Goal: Task Accomplishment & Management: Complete application form

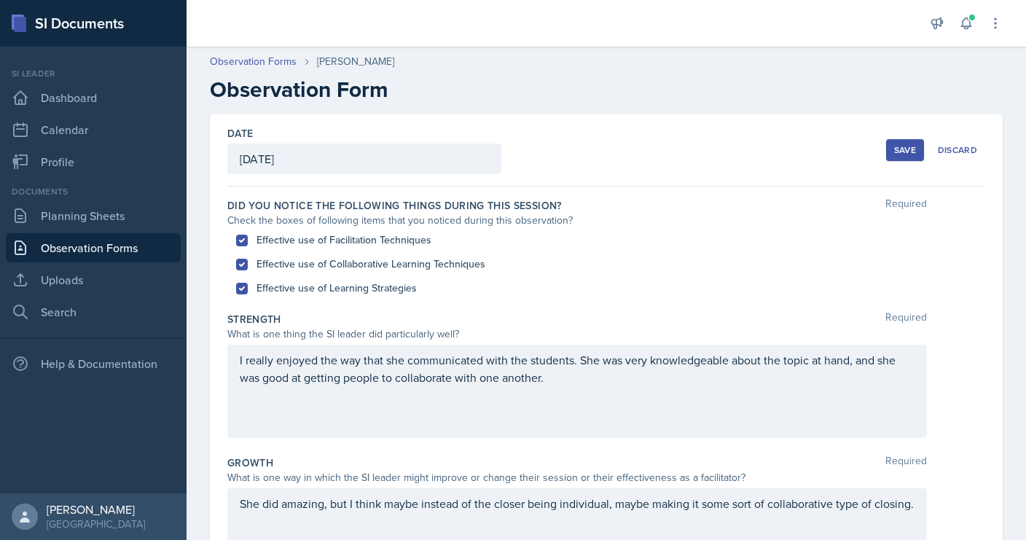
scroll to position [387, 0]
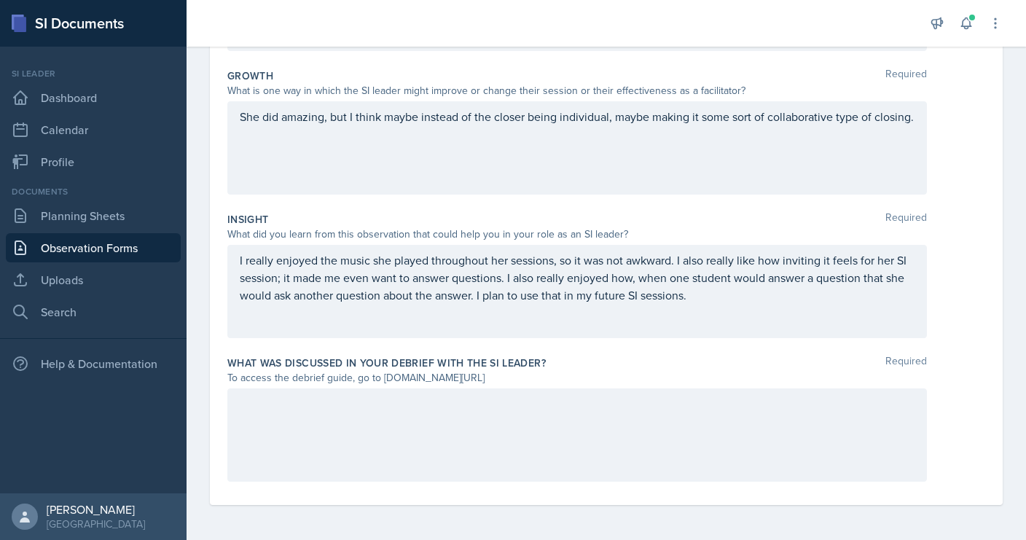
click at [515, 457] on div at bounding box center [577, 434] width 700 height 93
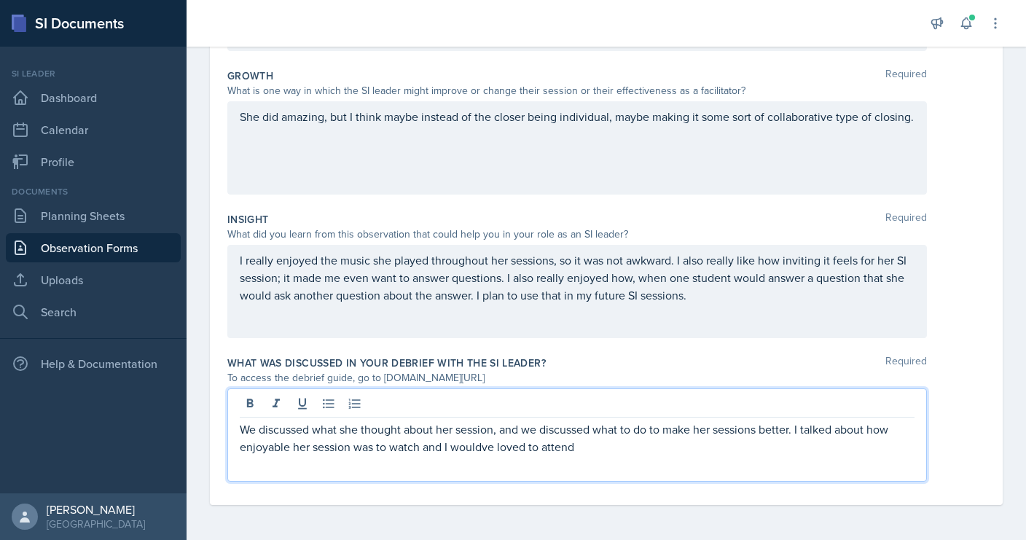
click at [487, 450] on p "We discussed what she thought about her session, and we discussed what to do to…" at bounding box center [577, 437] width 675 height 35
click at [611, 450] on p "We discussed what she thought about her session, and we discussed what to do to…" at bounding box center [577, 437] width 675 height 35
click at [780, 452] on p "We discussed what she thought about her session, and we discussed what to do to…" at bounding box center [577, 437] width 675 height 35
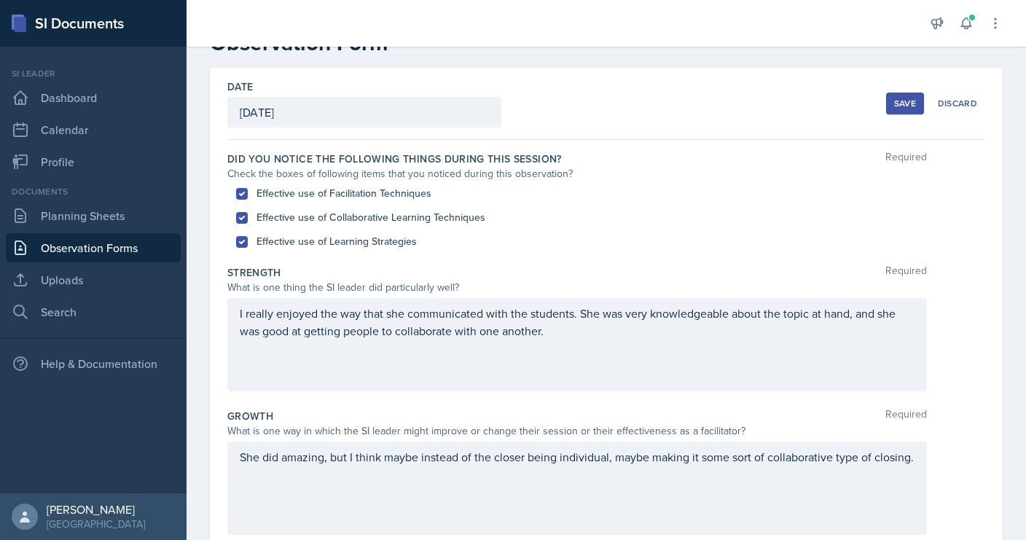
scroll to position [52, 0]
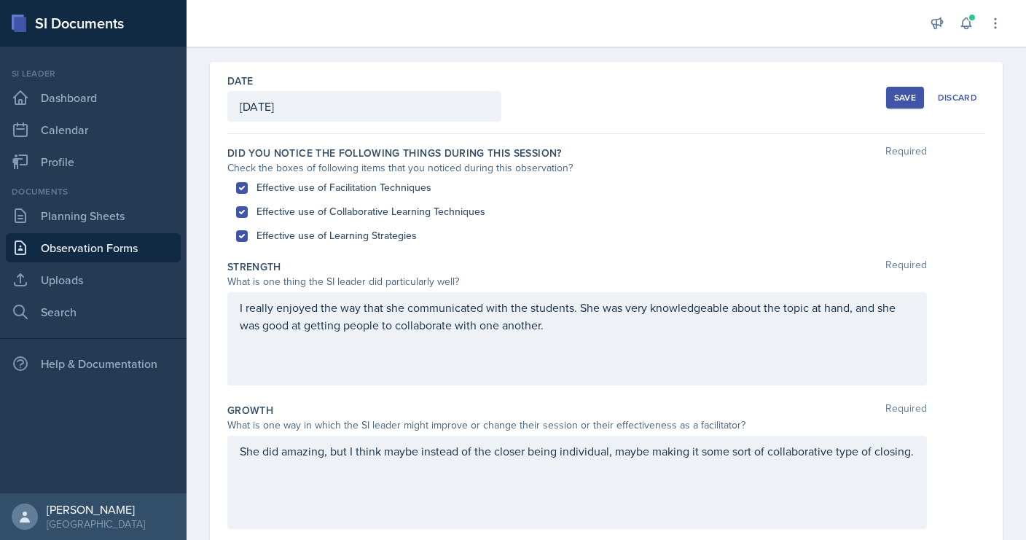
click at [905, 96] on div "Save" at bounding box center [905, 98] width 22 height 12
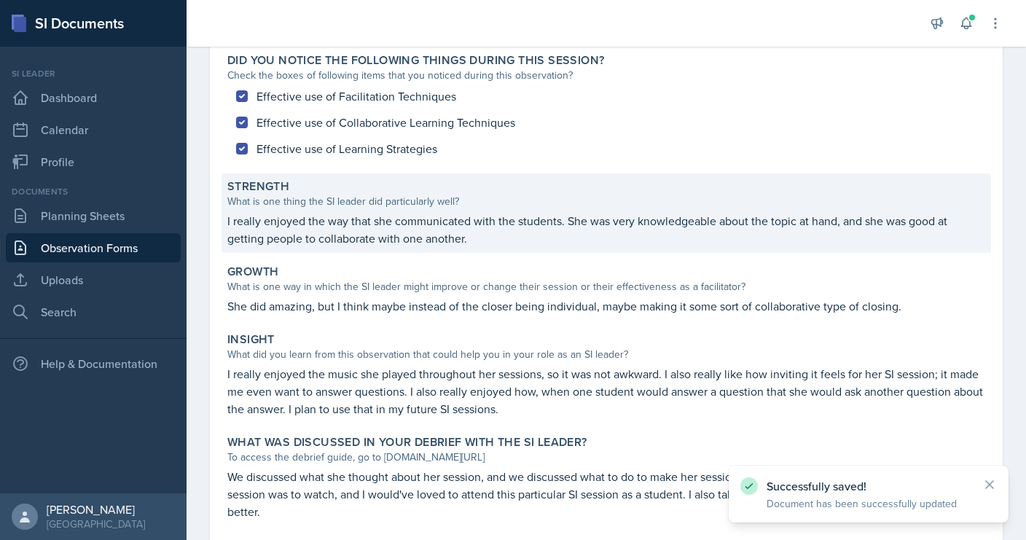
scroll to position [218, 0]
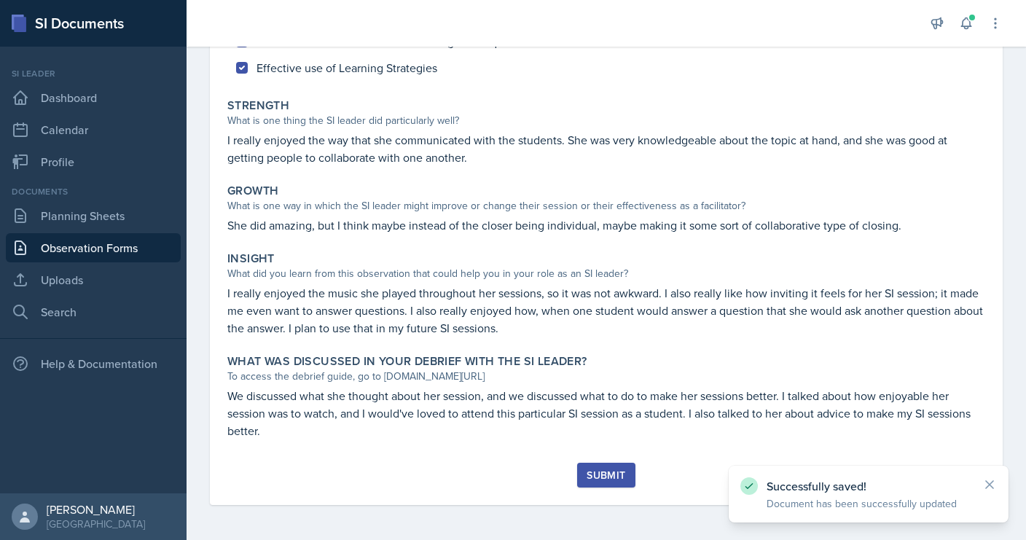
click at [590, 474] on div "Submit" at bounding box center [606, 475] width 39 height 12
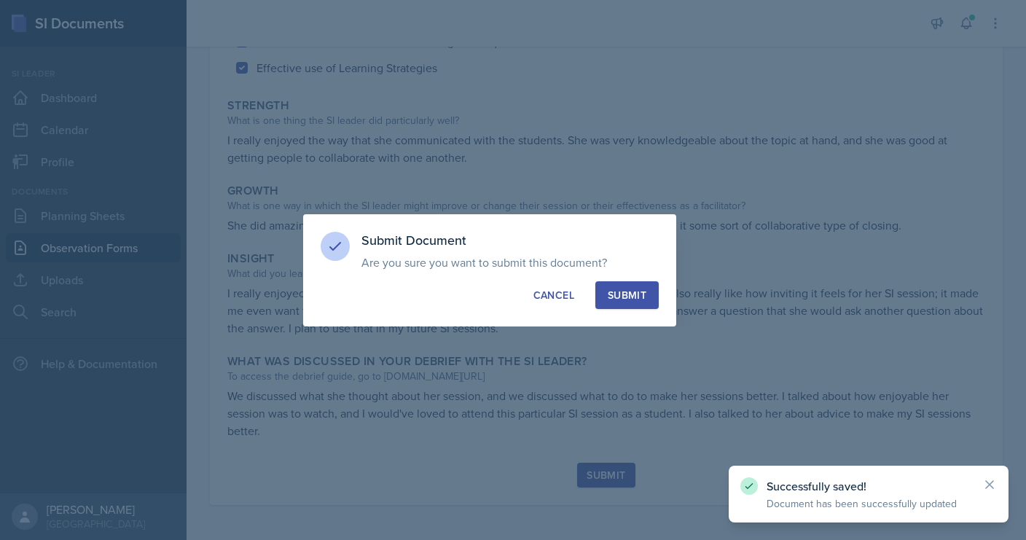
click at [635, 289] on div "Submit" at bounding box center [627, 295] width 39 height 15
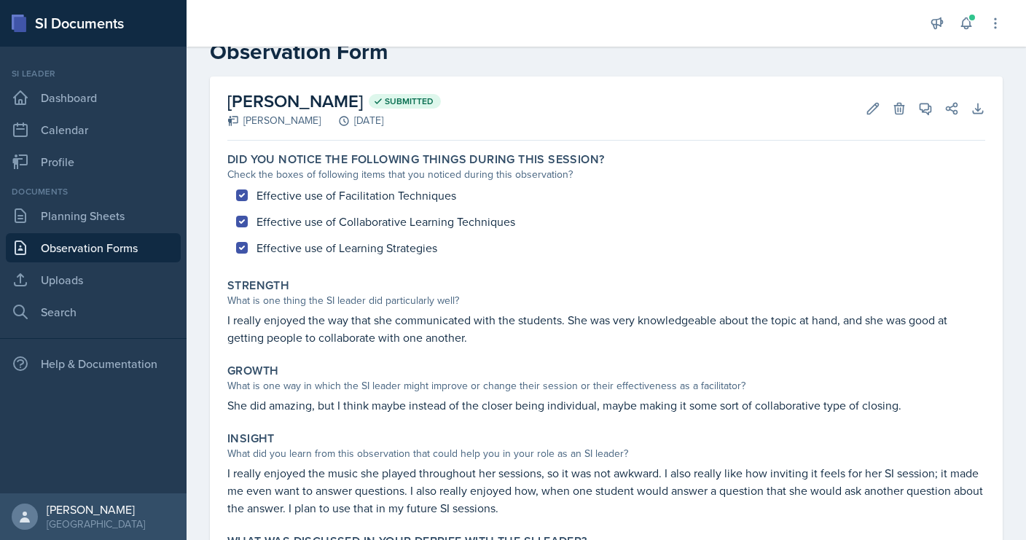
scroll to position [0, 0]
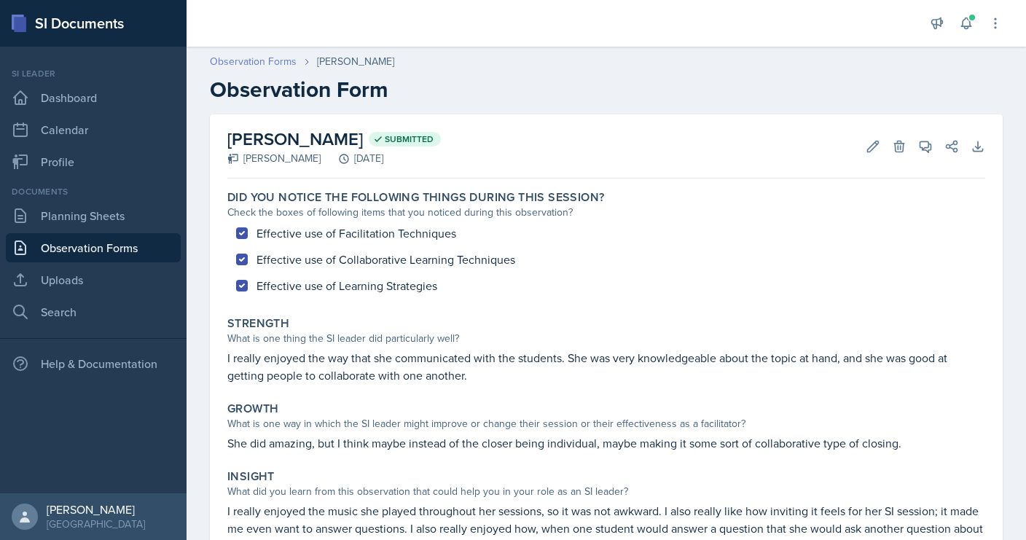
click at [240, 64] on link "Observation Forms" at bounding box center [253, 61] width 87 height 15
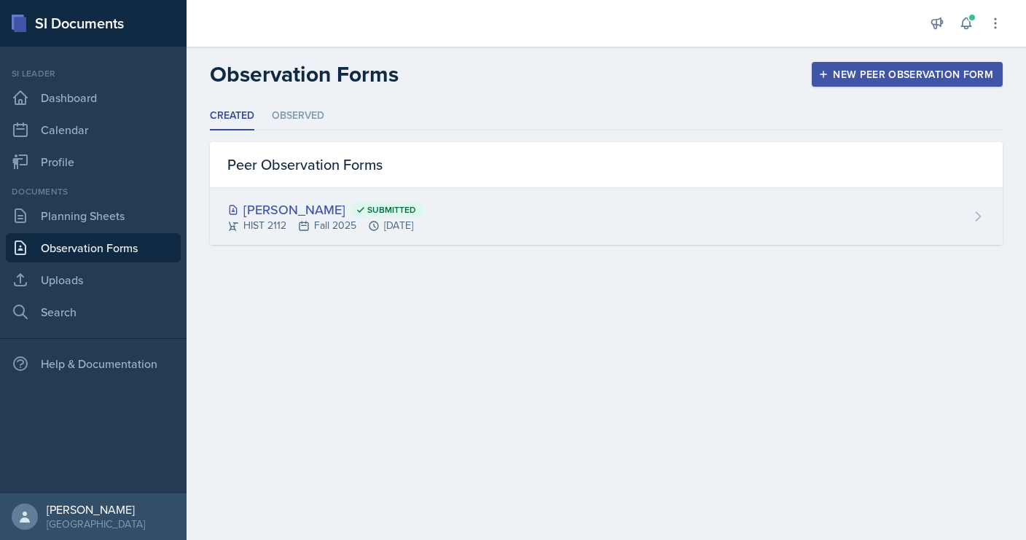
click at [383, 195] on div "[PERSON_NAME] Submitted HIST 2112 Fall 2025 [DATE]" at bounding box center [606, 216] width 793 height 57
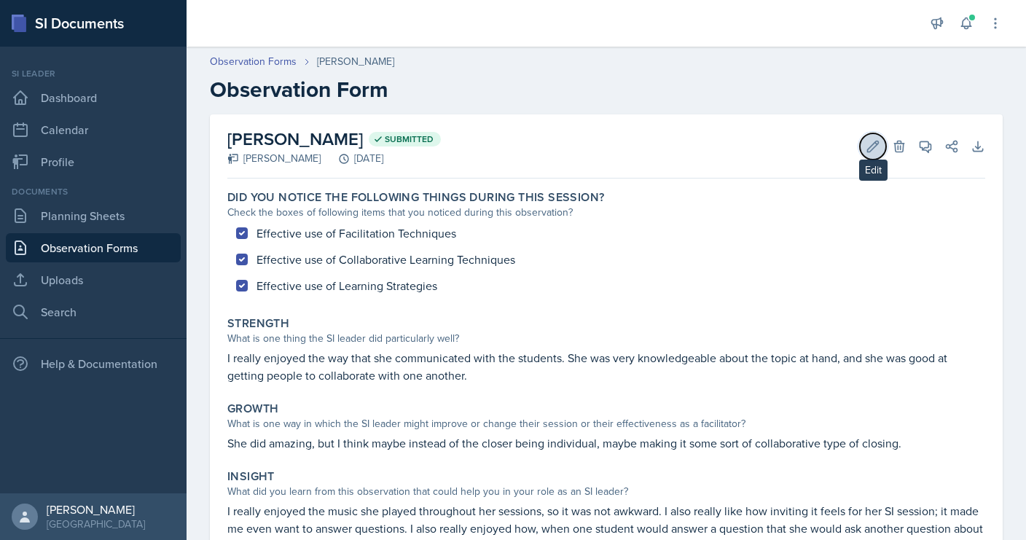
click at [868, 146] on icon at bounding box center [873, 146] width 15 height 15
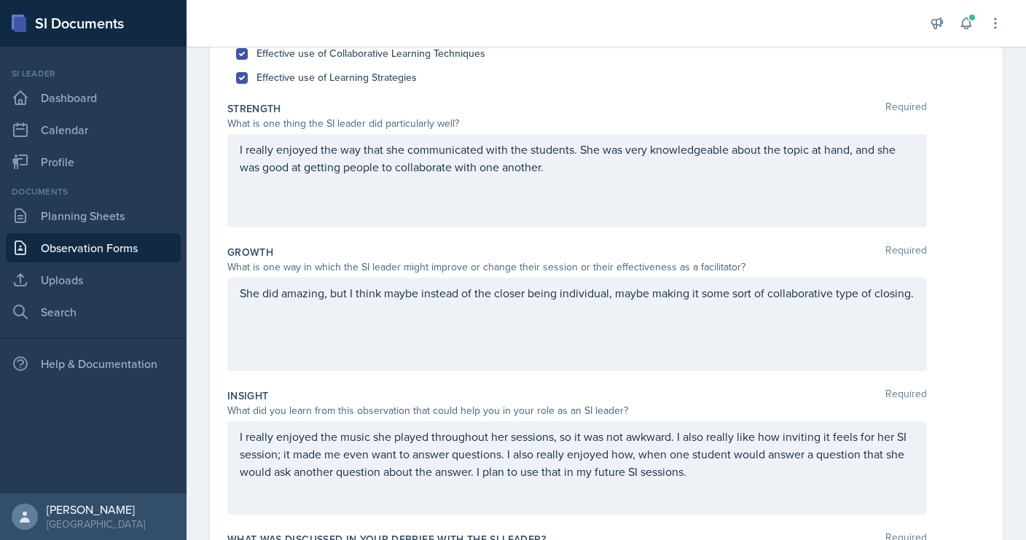
scroll to position [259, 0]
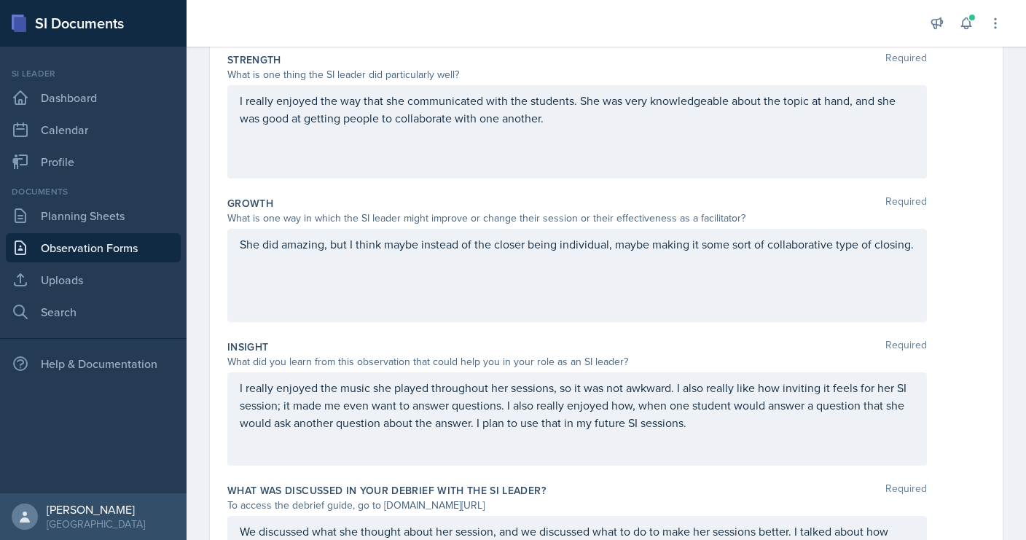
click at [681, 269] on div "She did amazing, but I think maybe instead of the closer being individual, mayb…" at bounding box center [577, 275] width 700 height 93
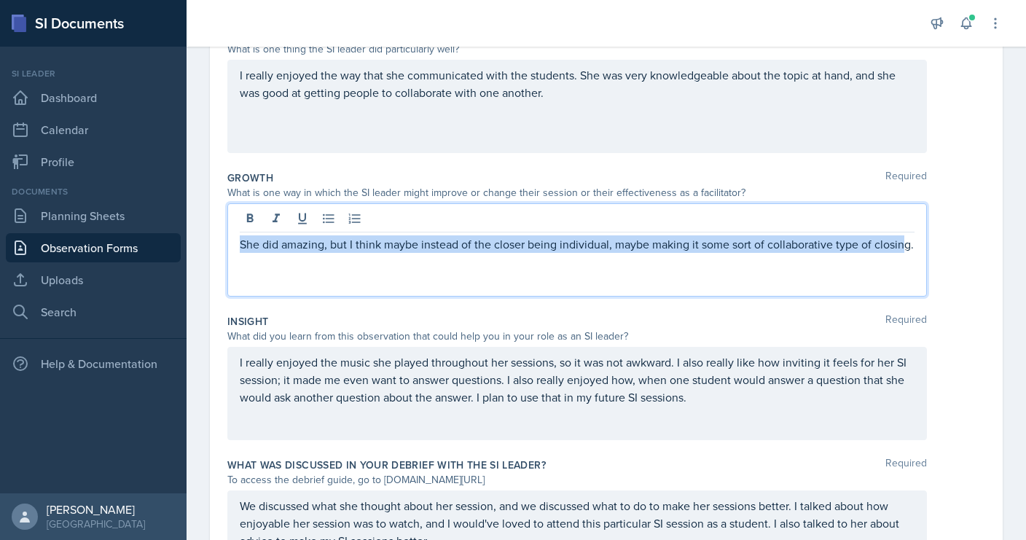
drag, startPoint x: 916, startPoint y: 246, endPoint x: 407, endPoint y: 231, distance: 509.6
click at [407, 231] on div "She did amazing, but I think maybe instead of the closer being individual, mayb…" at bounding box center [577, 249] width 700 height 93
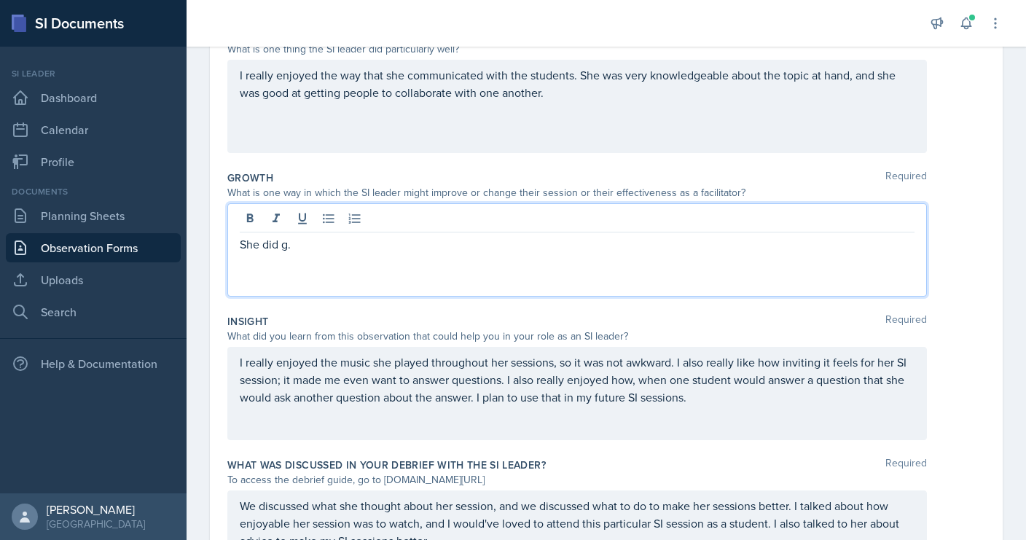
click at [392, 239] on p "She did g." at bounding box center [577, 243] width 675 height 17
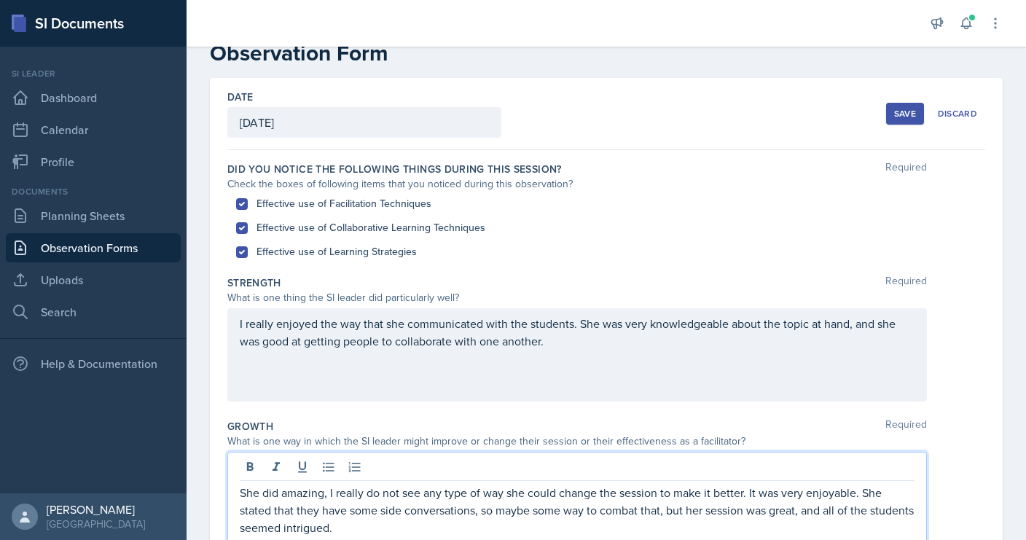
scroll to position [0, 0]
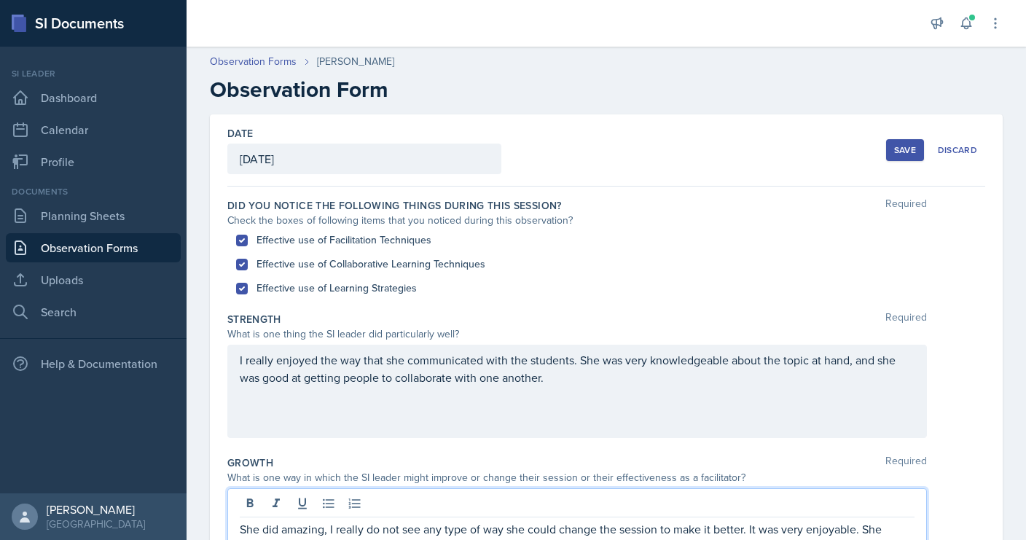
click at [905, 152] on div "Save" at bounding box center [905, 150] width 22 height 12
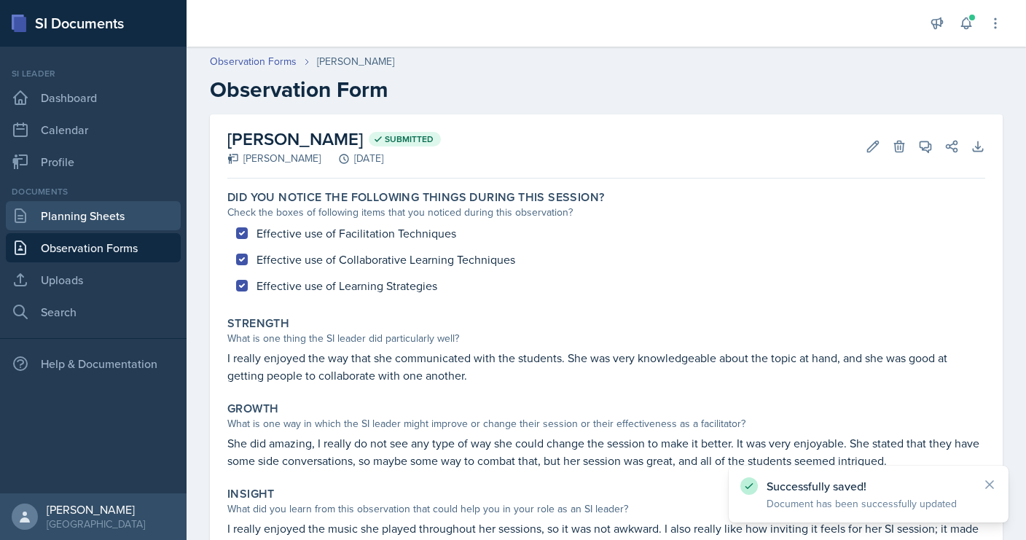
click at [76, 214] on link "Planning Sheets" at bounding box center [93, 215] width 175 height 29
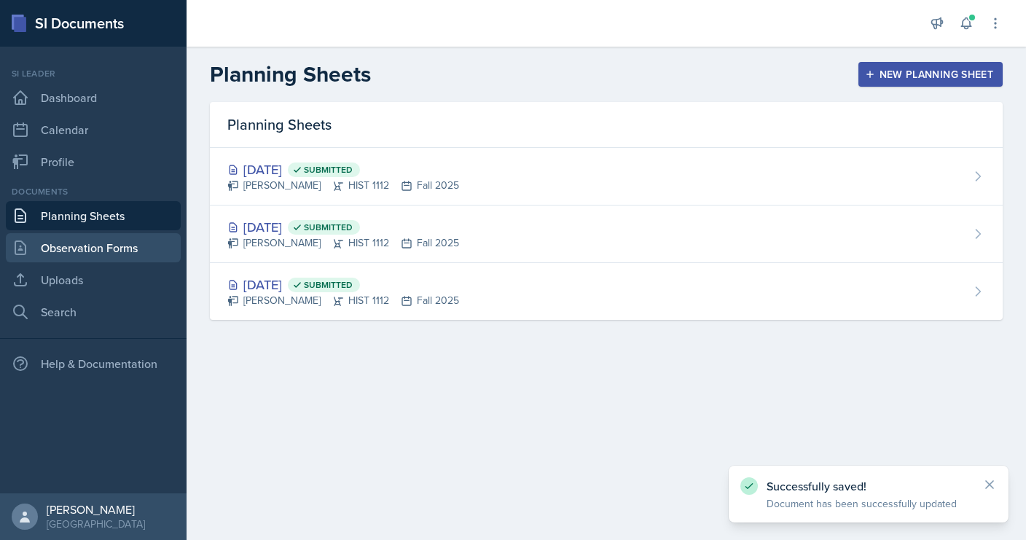
click at [79, 238] on link "Observation Forms" at bounding box center [93, 247] width 175 height 29
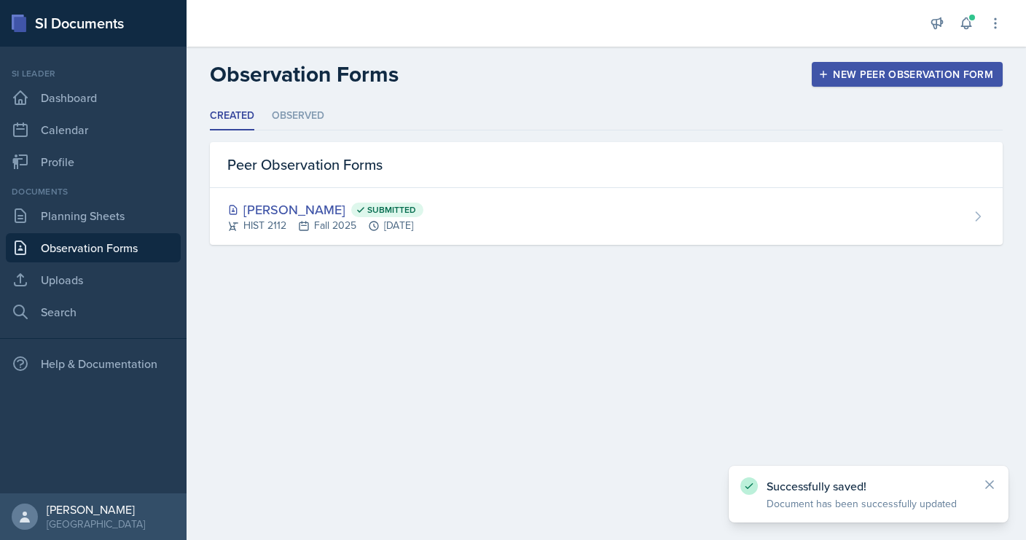
click at [79, 238] on link "Observation Forms" at bounding box center [93, 247] width 175 height 29
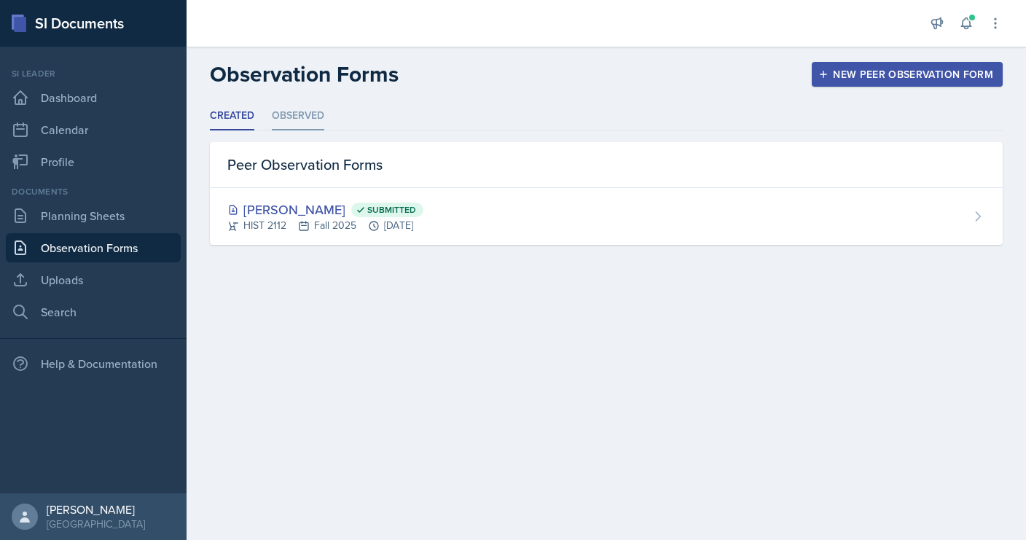
click at [308, 109] on li "Observed" at bounding box center [298, 116] width 52 height 28
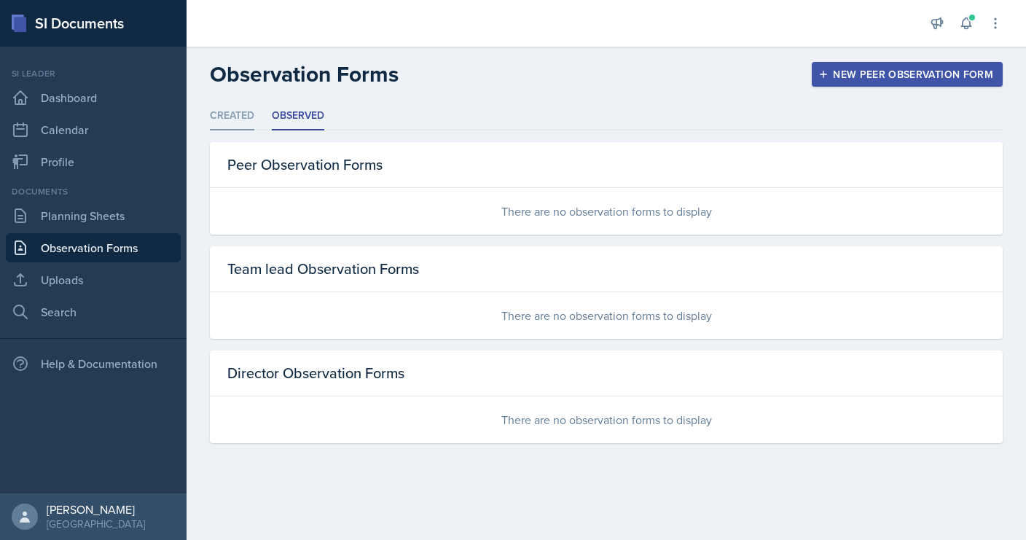
click at [249, 115] on li "Created" at bounding box center [232, 116] width 44 height 28
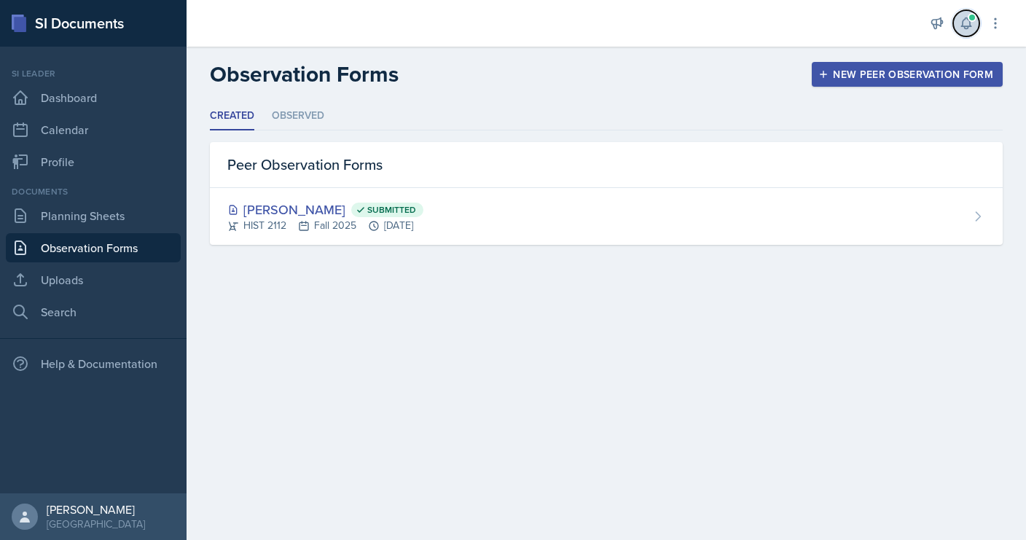
click at [971, 26] on icon at bounding box center [965, 23] width 9 height 11
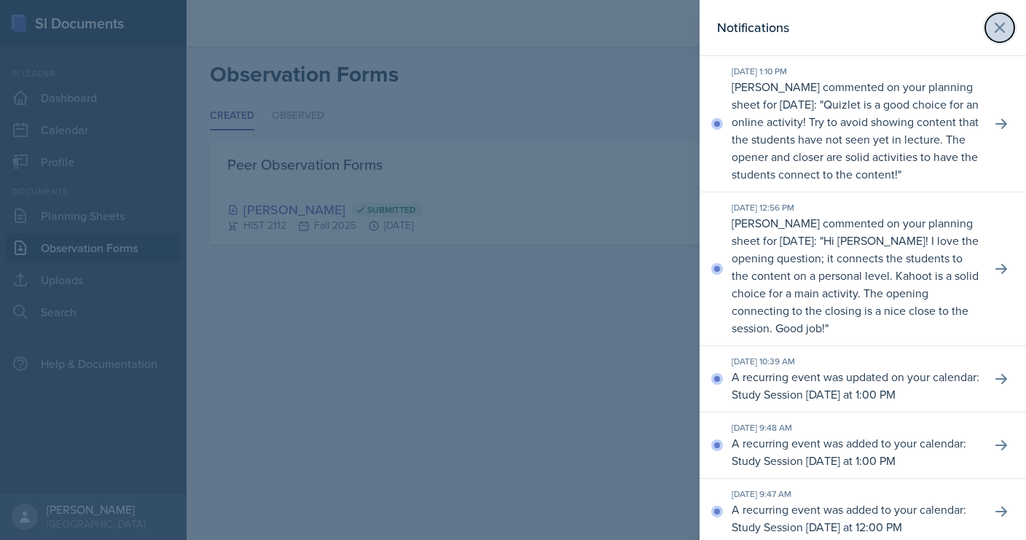
click at [998, 34] on icon at bounding box center [999, 27] width 17 height 17
